Goal: Complete application form

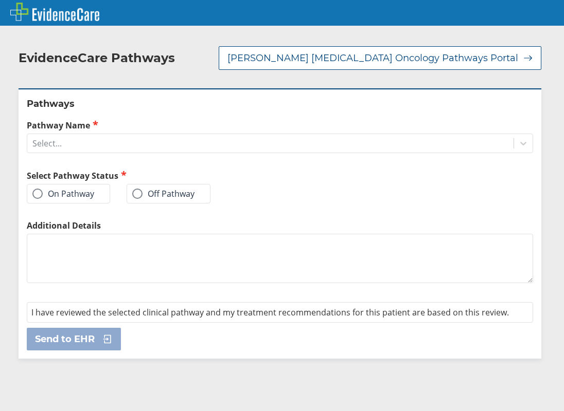
click at [71, 189] on label "On Pathway" at bounding box center [63, 194] width 62 height 10
click at [0, 0] on input "On Pathway" at bounding box center [0, 0] width 0 height 0
click at [90, 135] on div "Select..." at bounding box center [270, 143] width 486 height 17
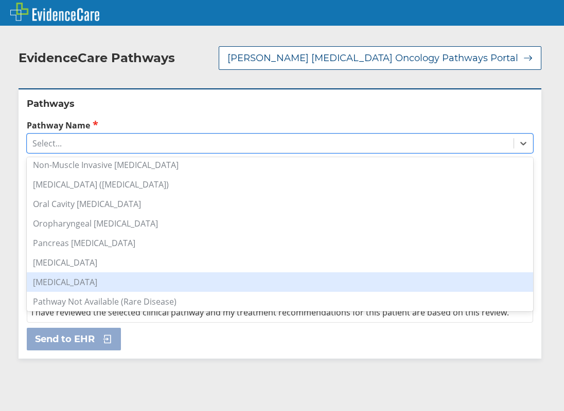
scroll to position [771, 0]
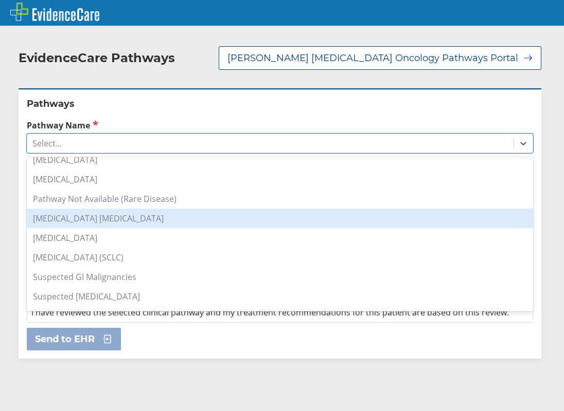
click at [85, 215] on div "[MEDICAL_DATA] [MEDICAL_DATA]" at bounding box center [280, 219] width 506 height 20
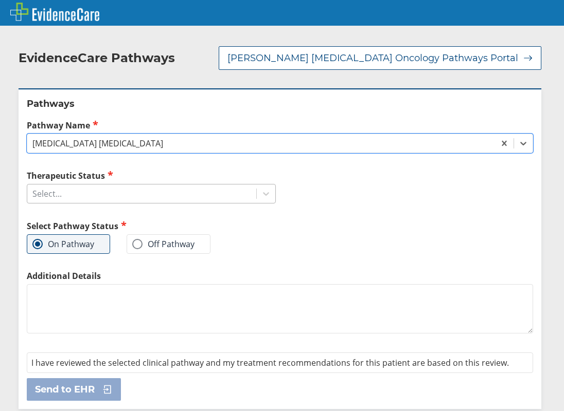
click at [81, 185] on div "Select..." at bounding box center [141, 193] width 229 height 17
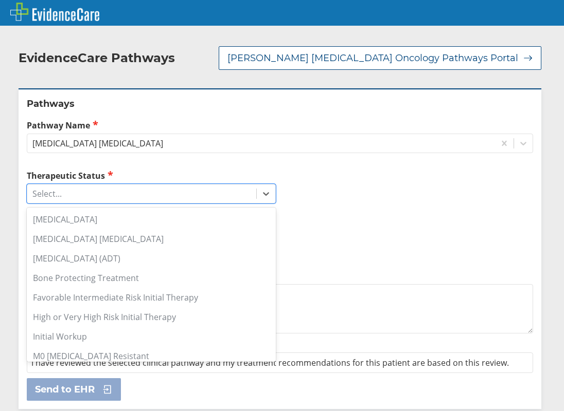
scroll to position [103, 0]
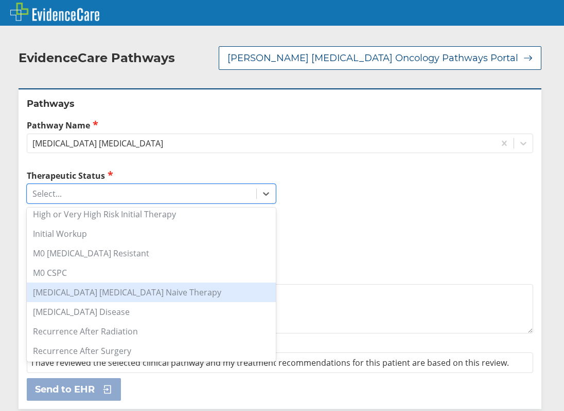
click at [98, 285] on div "[MEDICAL_DATA] [MEDICAL_DATA] Naive Therapy" at bounding box center [151, 293] width 249 height 20
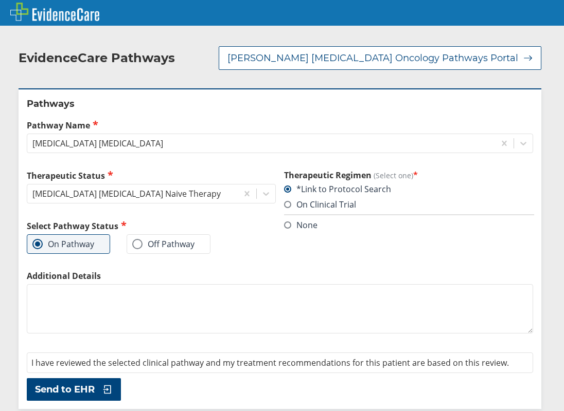
drag, startPoint x: 95, startPoint y: 301, endPoint x: 93, endPoint y: 297, distance: 5.3
click at [93, 298] on textarea "Additional Details" at bounding box center [280, 308] width 506 height 49
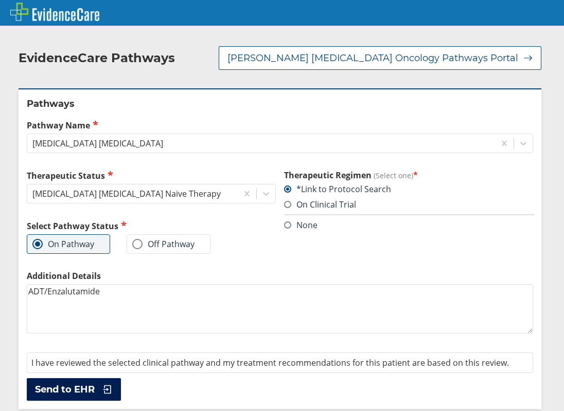
type textarea "ADT/Enzalutamide"
click at [104, 385] on icon at bounding box center [104, 390] width 15 height 10
